Goal: Task Accomplishment & Management: Complete application form

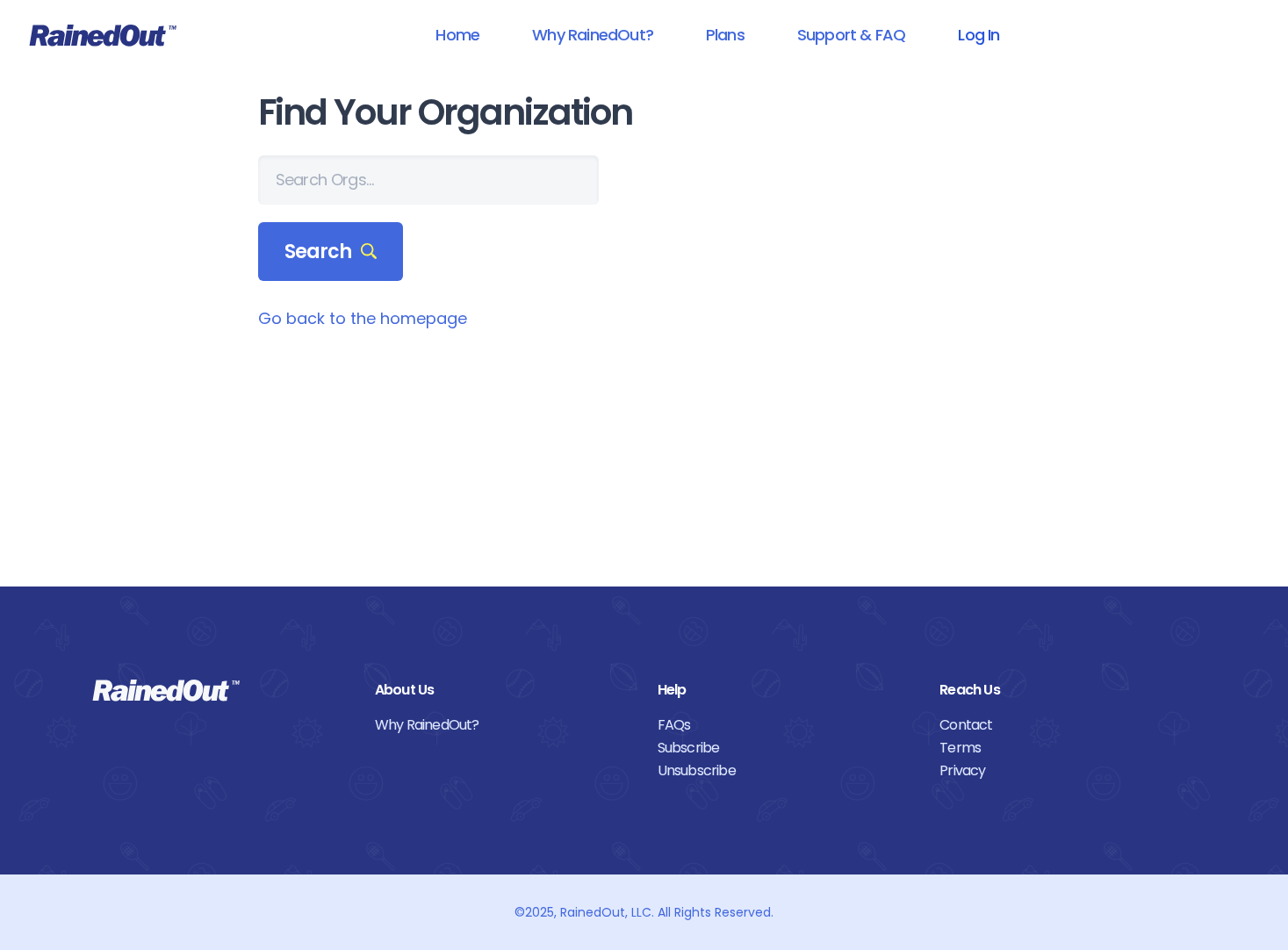
click at [986, 33] on link "Log In" at bounding box center [979, 35] width 87 height 39
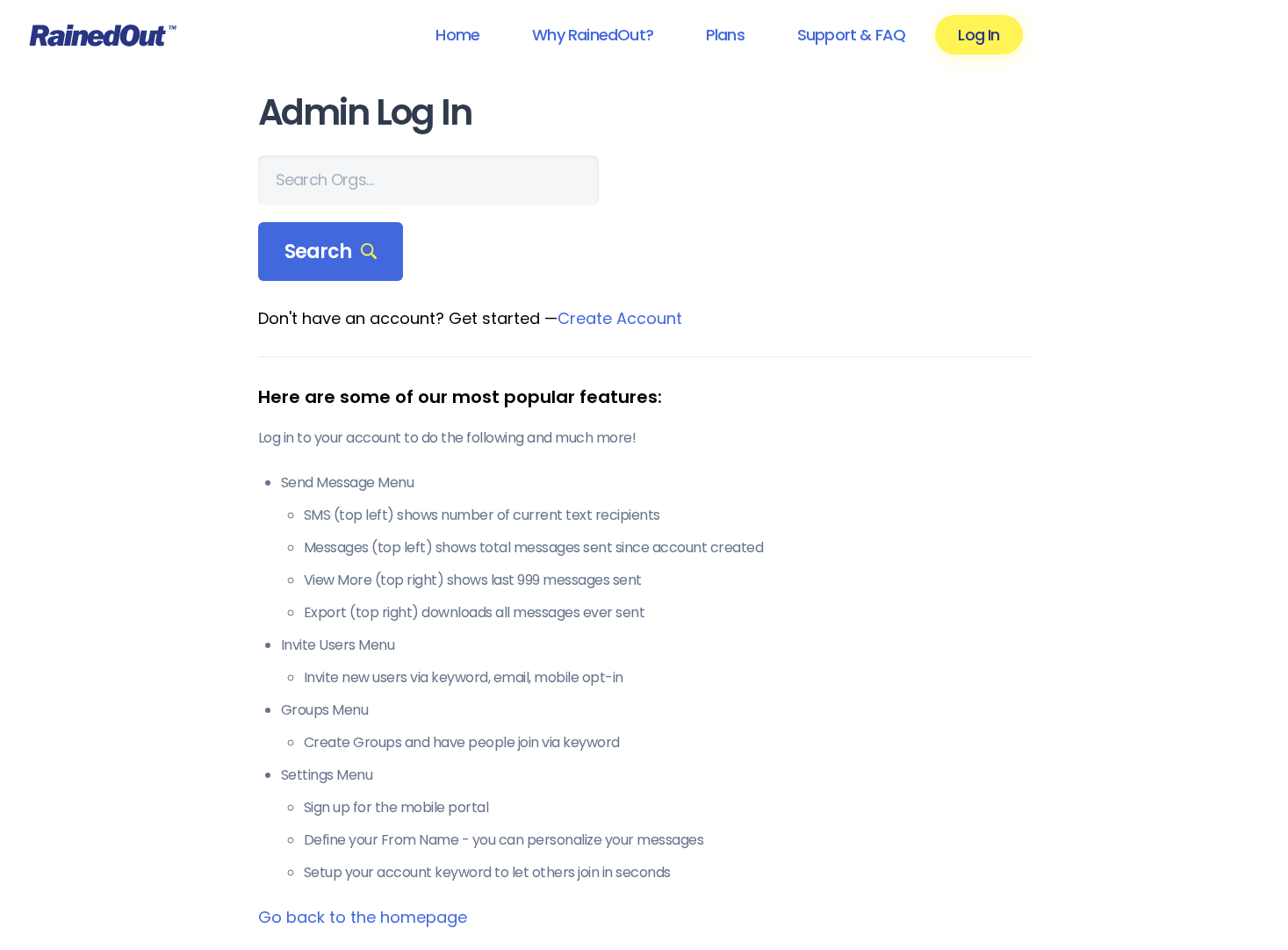
click at [616, 316] on link "Create Account" at bounding box center [620, 318] width 124 height 22
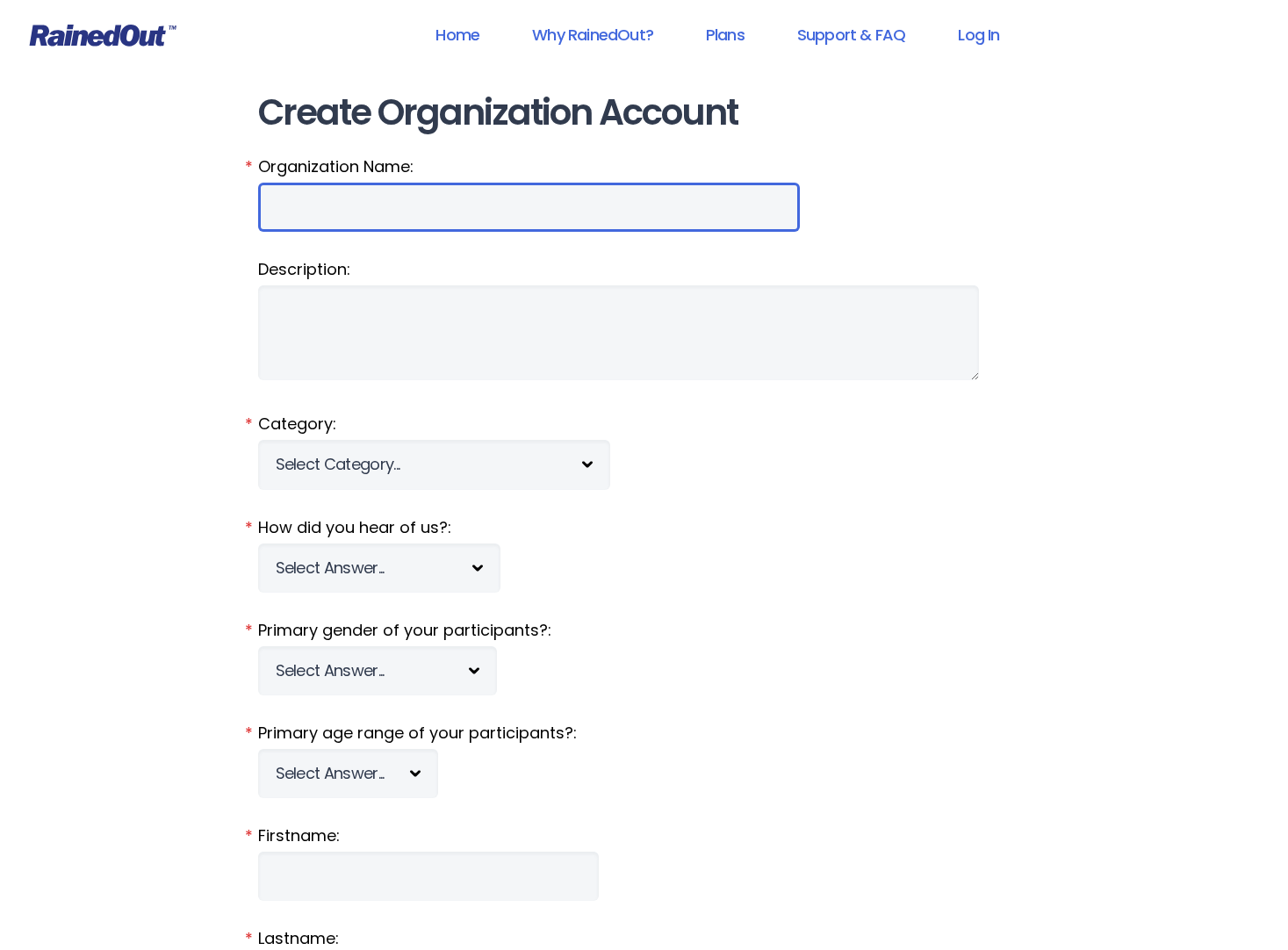
click at [367, 224] on input "Organization Name:" at bounding box center [528, 206] width 541 height 49
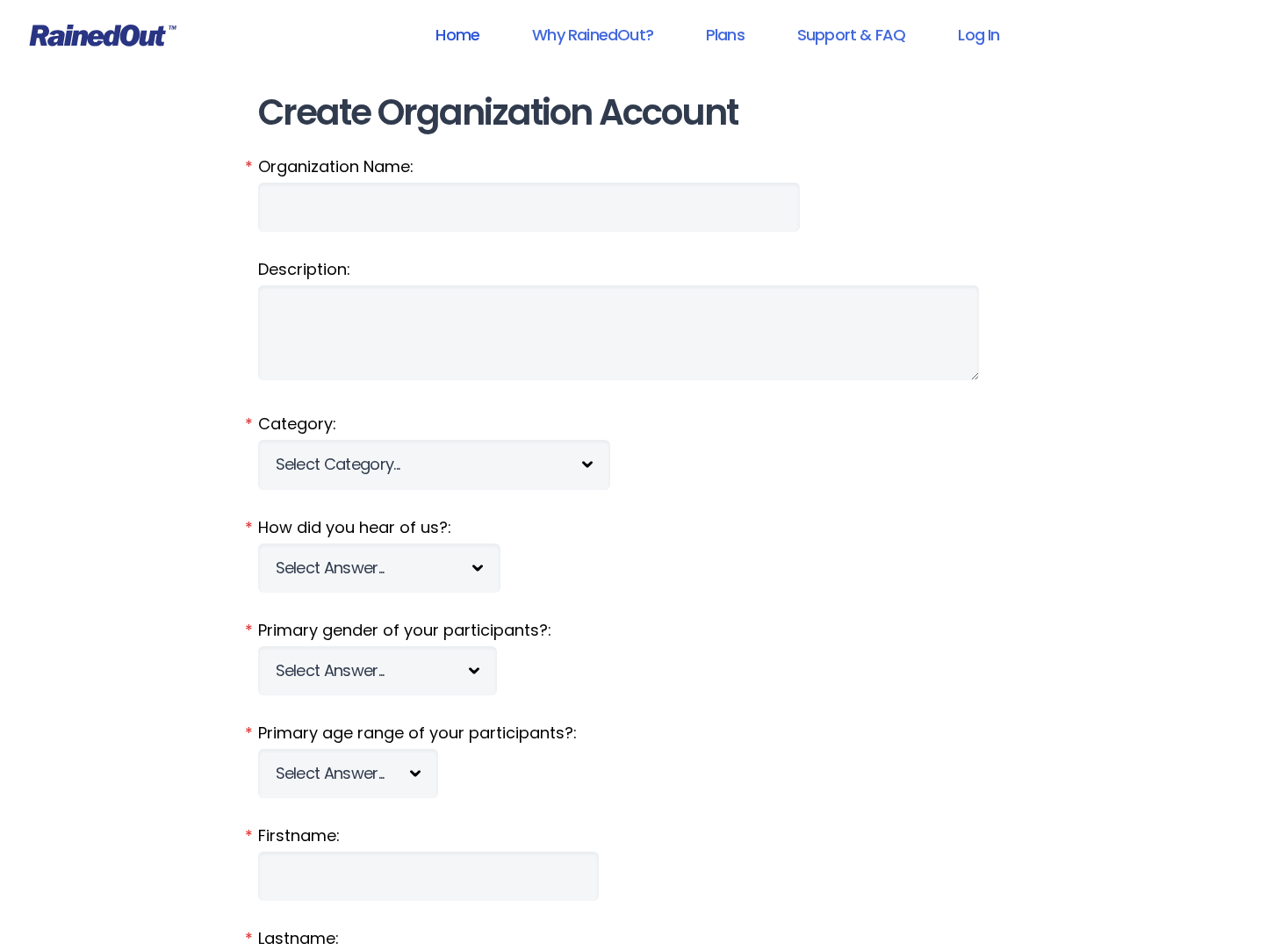
click at [450, 33] on link "Home" at bounding box center [457, 35] width 90 height 39
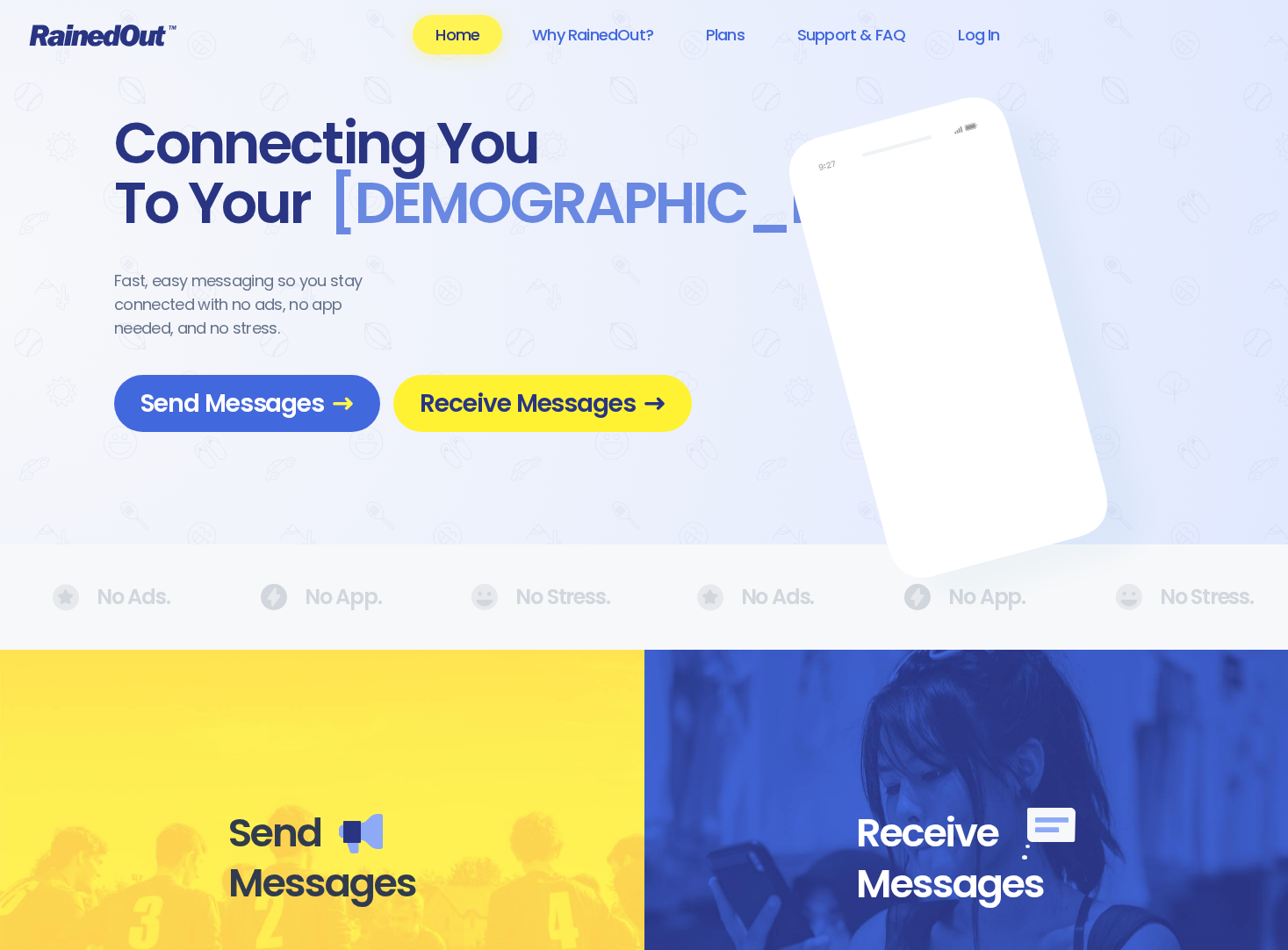
click at [514, 400] on span "Receive Messages" at bounding box center [542, 403] width 246 height 31
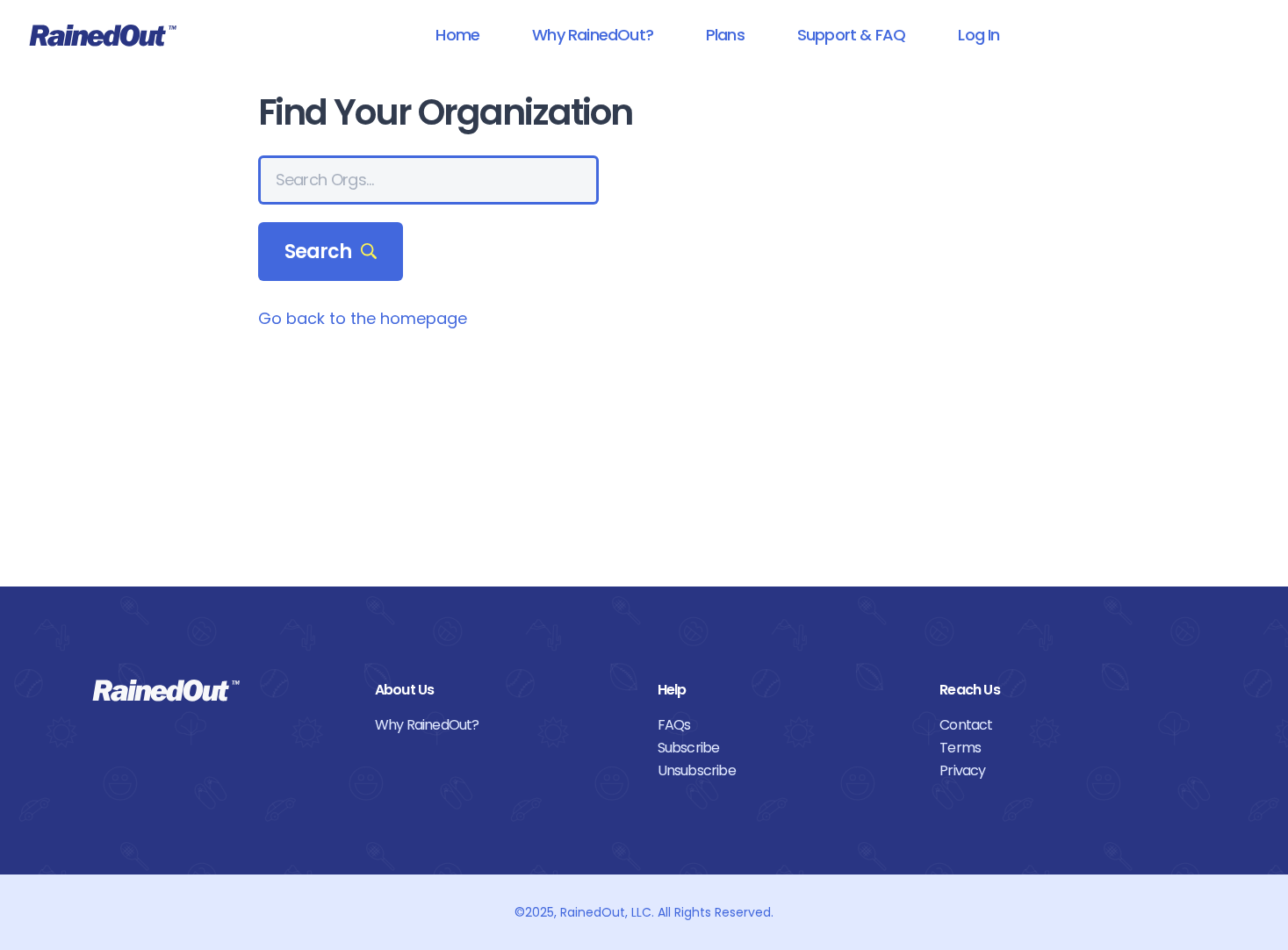
click at [325, 187] on input "text" at bounding box center [428, 180] width 340 height 49
type input "2023ESTL"
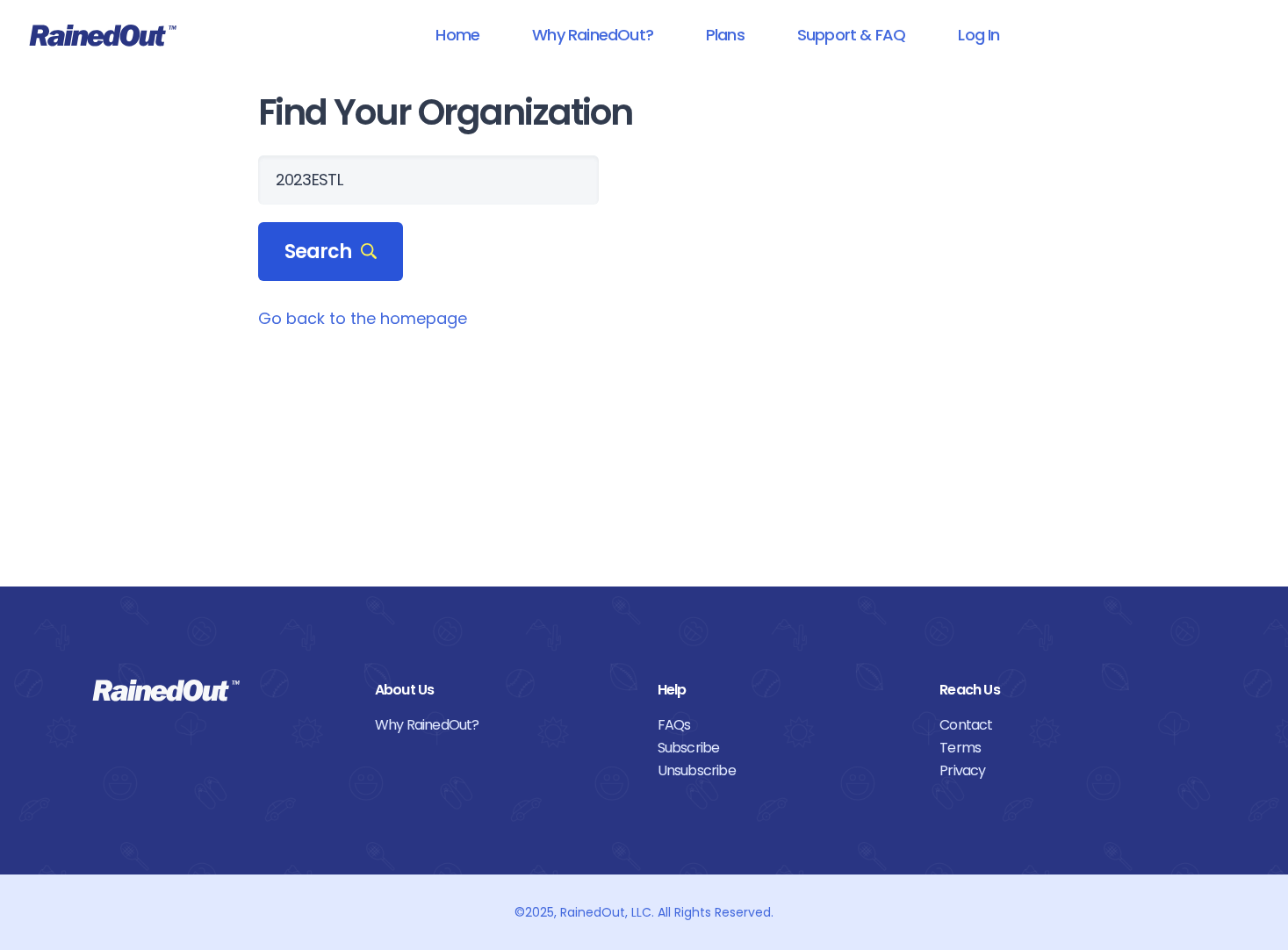
click at [295, 253] on span "Search" at bounding box center [331, 252] width 93 height 25
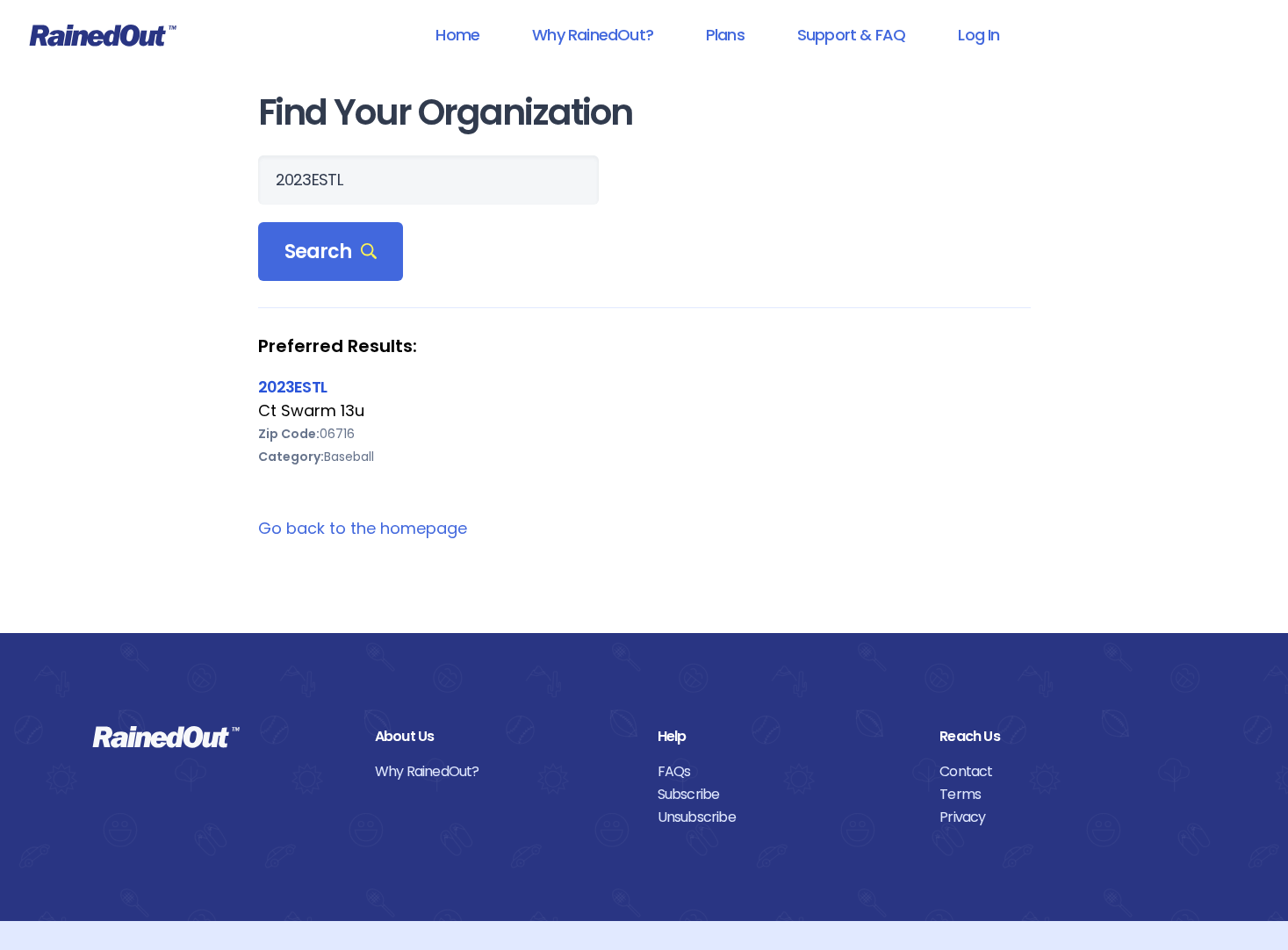
click at [295, 386] on link "2023ESTL" at bounding box center [292, 387] width 69 height 22
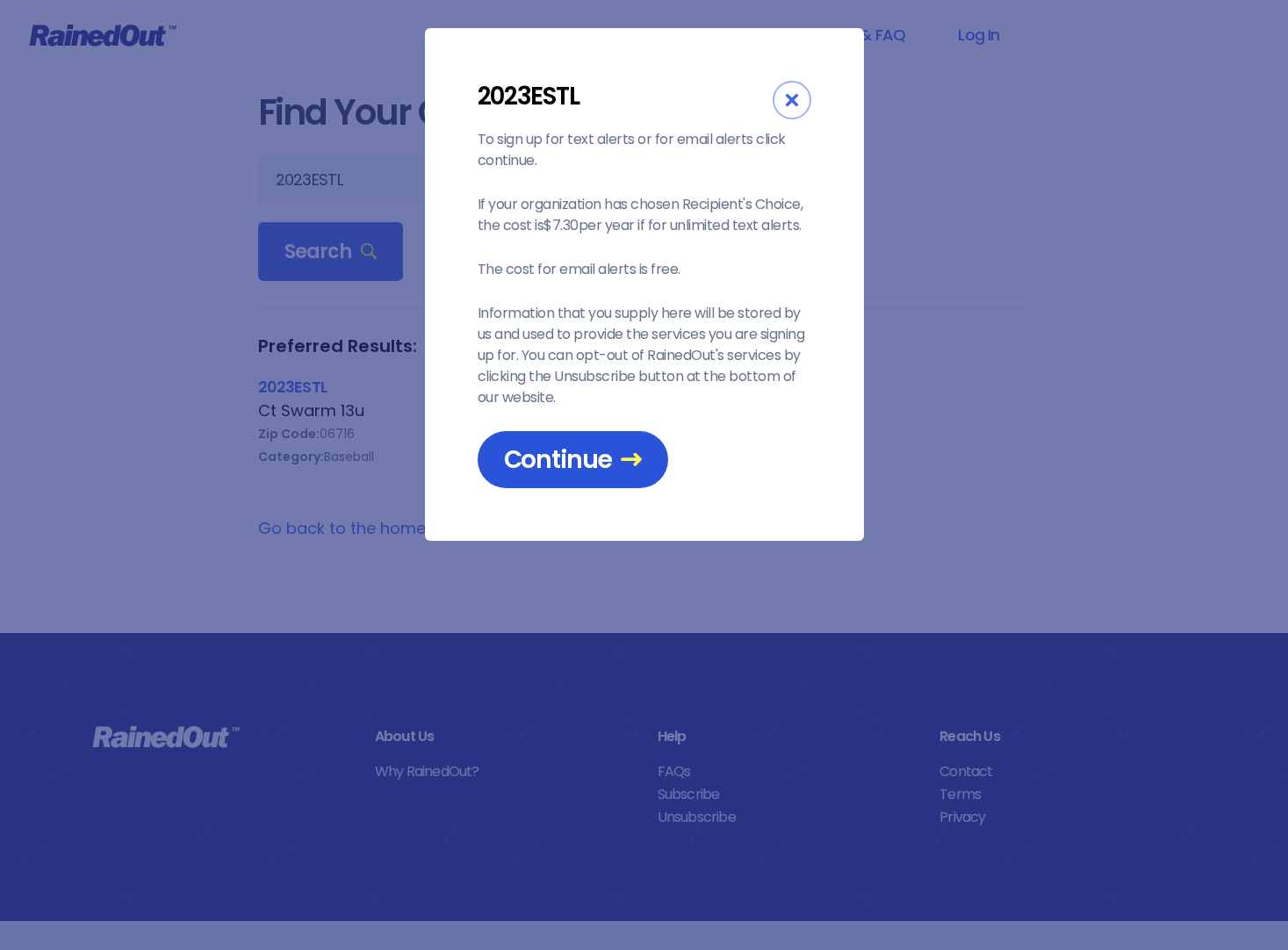
click at [572, 453] on span "Continue" at bounding box center [572, 459] width 138 height 31
